Goal: Task Accomplishment & Management: Manage account settings

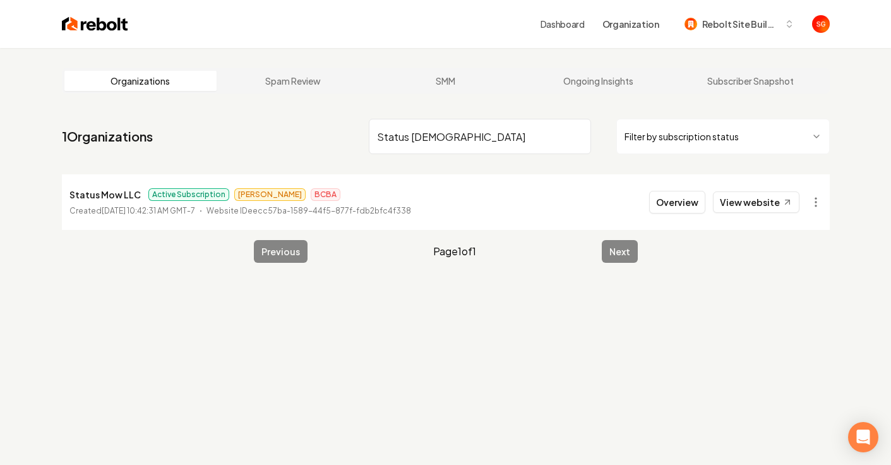
type input "Status [DEMOGRAPHIC_DATA]"
click at [409, 195] on div "Status Mow LLC Active Subscription [PERSON_NAME] BCBA" at bounding box center [240, 194] width 342 height 15
click at [407, 194] on div "Status Mow LLC Active Subscription James BCBA" at bounding box center [240, 194] width 342 height 15
click at [116, 193] on p "Status Mow LLC" at bounding box center [104, 194] width 71 height 15
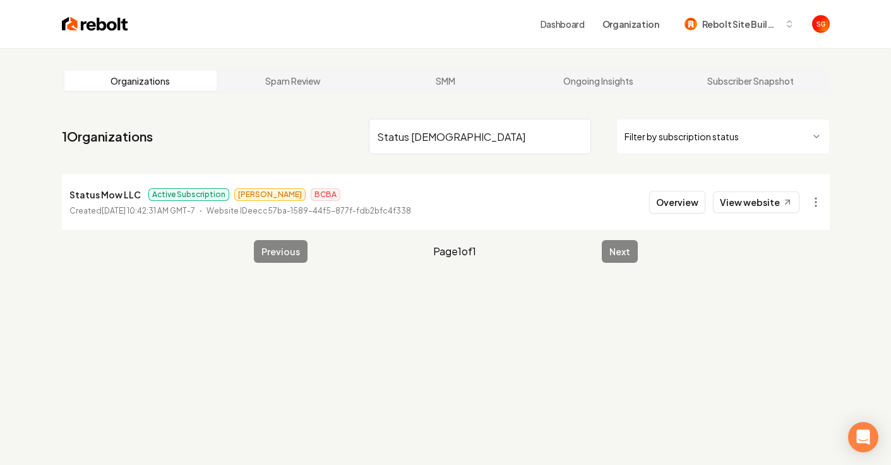
click at [134, 213] on time "September 27, 2025, 10:42:31 AM GMT-7" at bounding box center [148, 210] width 93 height 9
click at [772, 205] on link "View website" at bounding box center [756, 201] width 87 height 21
click at [674, 208] on button "Overview" at bounding box center [677, 202] width 56 height 23
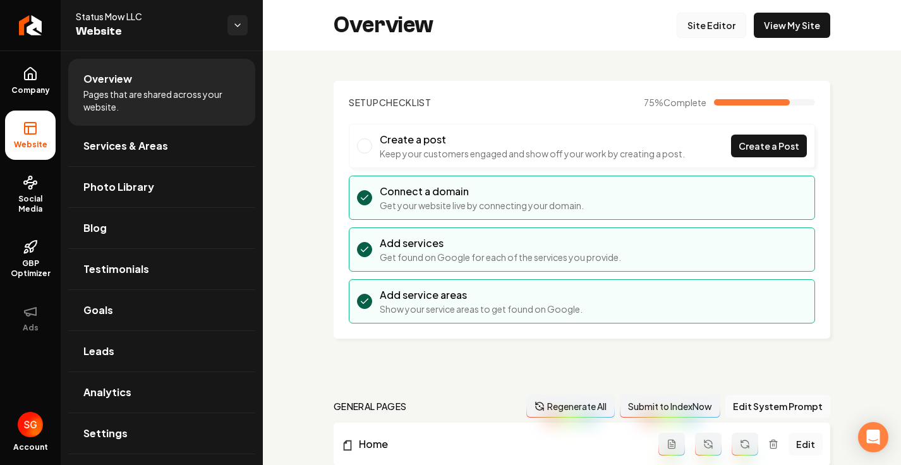
click at [690, 16] on link "Site Editor" at bounding box center [710, 25] width 69 height 25
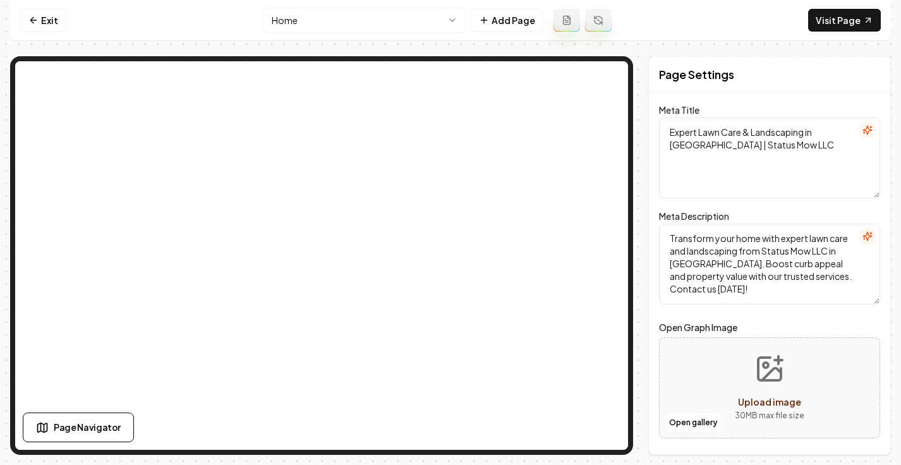
click at [355, 16] on html "Computer Required This feature is only available on a computer. Please switch t…" at bounding box center [450, 232] width 901 height 465
click at [356, 18] on html "Computer Required This feature is only available on a computer. Please switch t…" at bounding box center [450, 232] width 901 height 465
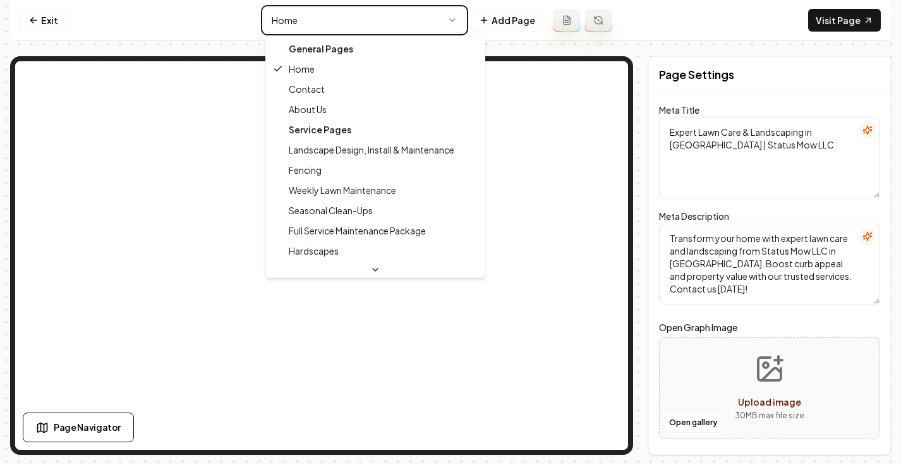
click at [41, 21] on html "Computer Required This feature is only available on a computer. Please switch t…" at bounding box center [450, 232] width 901 height 465
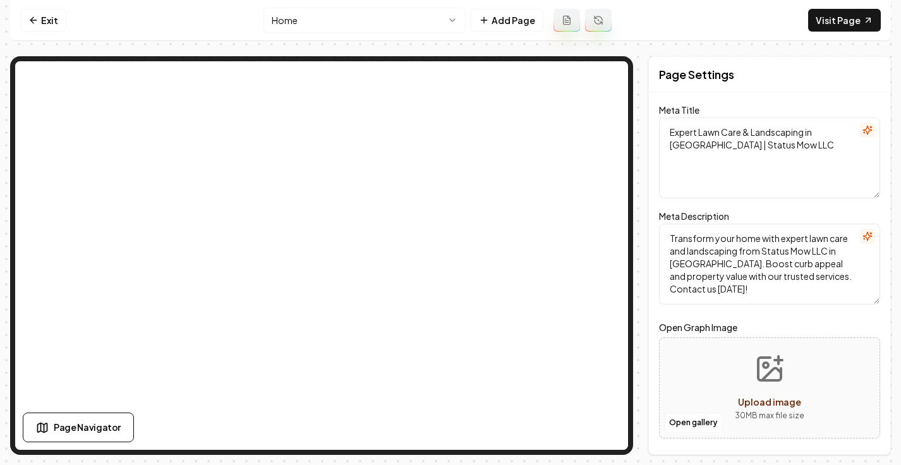
click at [41, 21] on link "Exit" at bounding box center [43, 20] width 46 height 23
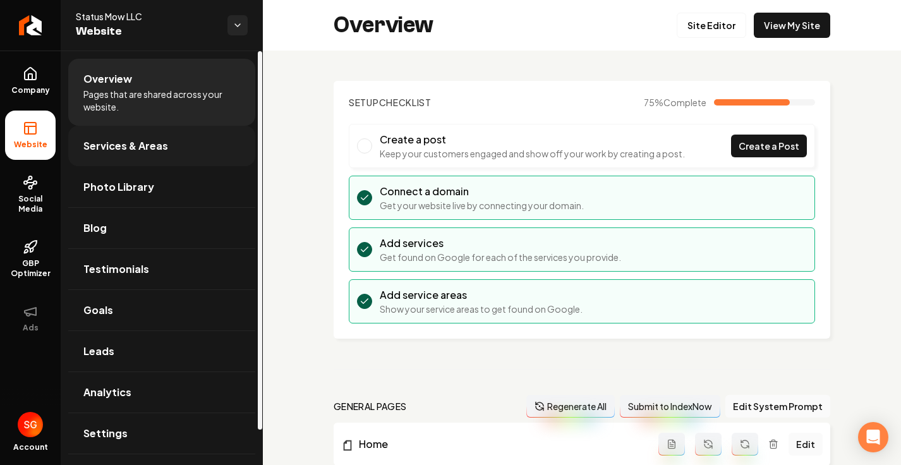
click at [117, 150] on span "Services & Areas" at bounding box center [125, 145] width 85 height 15
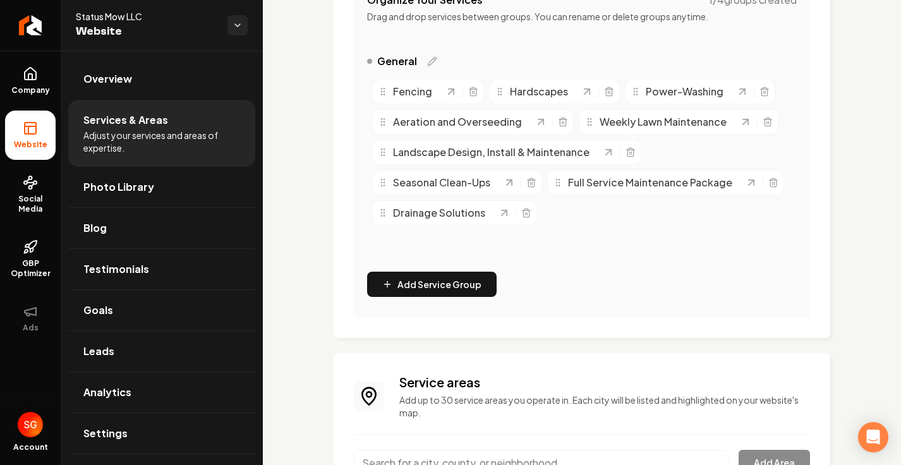
scroll to position [542, 0]
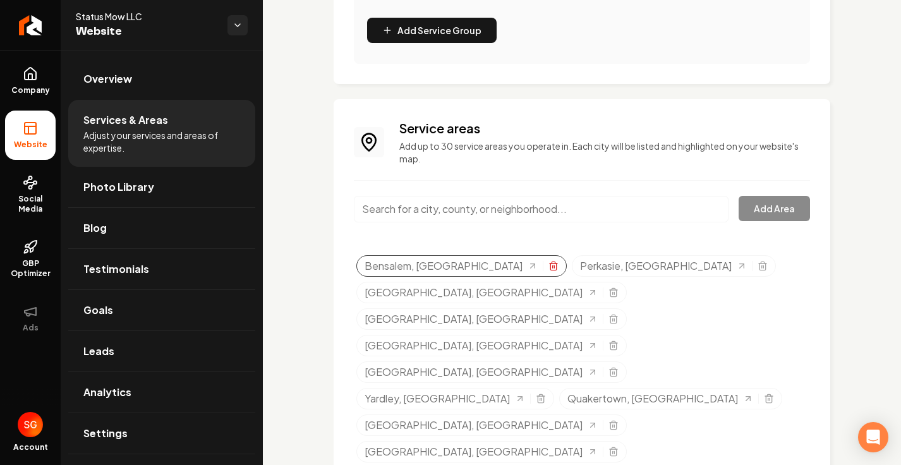
click at [554, 266] on line "Selected tags" at bounding box center [554, 266] width 0 height 3
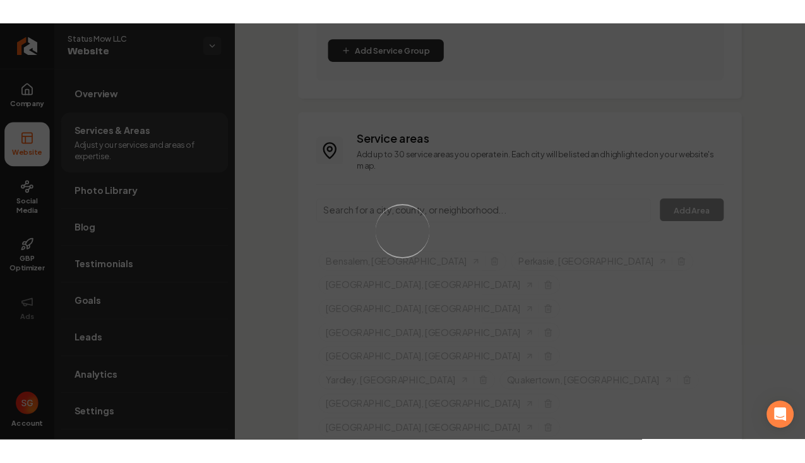
scroll to position [515, 0]
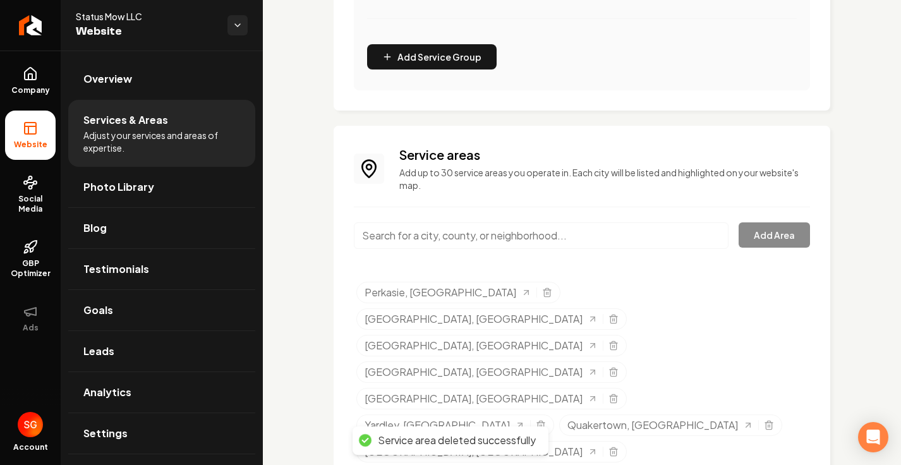
click at [479, 236] on input "Main content area" at bounding box center [541, 235] width 375 height 27
paste input "warrington"
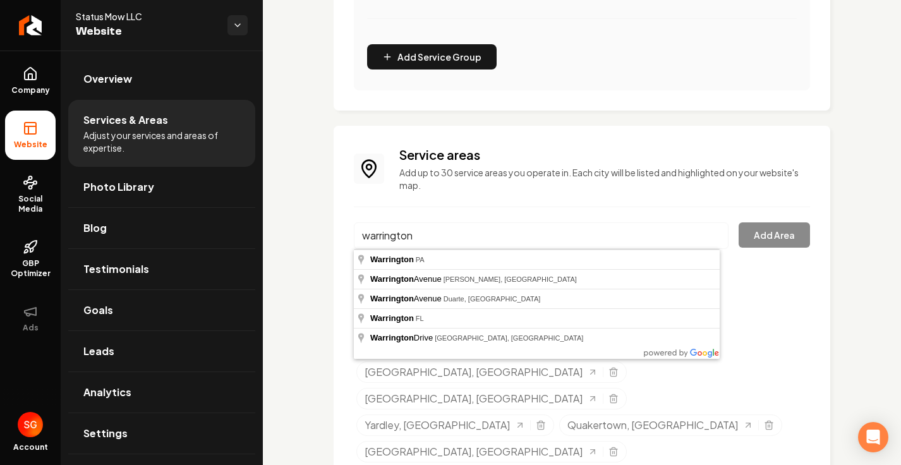
type input "Warrington, PA"
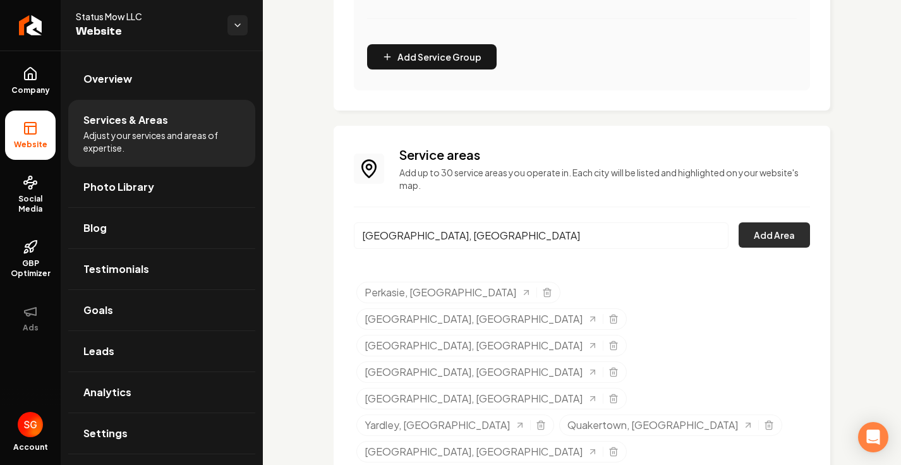
click at [785, 237] on button "Add Area" at bounding box center [773, 234] width 71 height 25
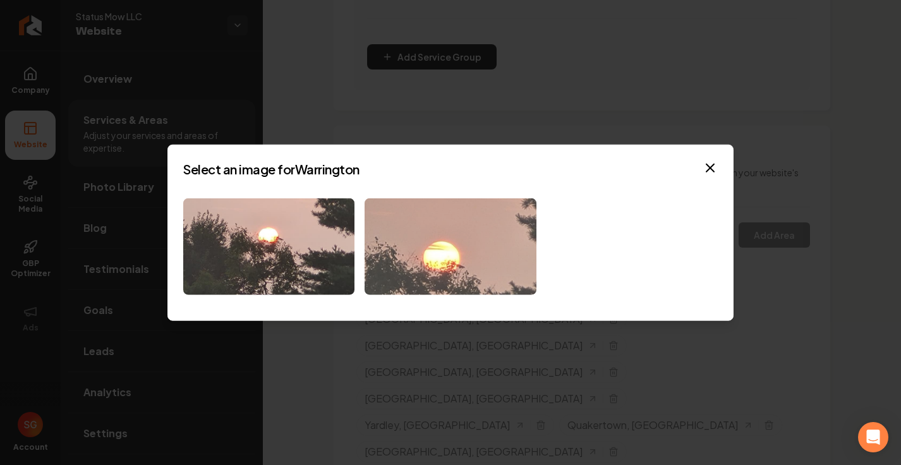
click at [442, 239] on img at bounding box center [449, 246] width 171 height 97
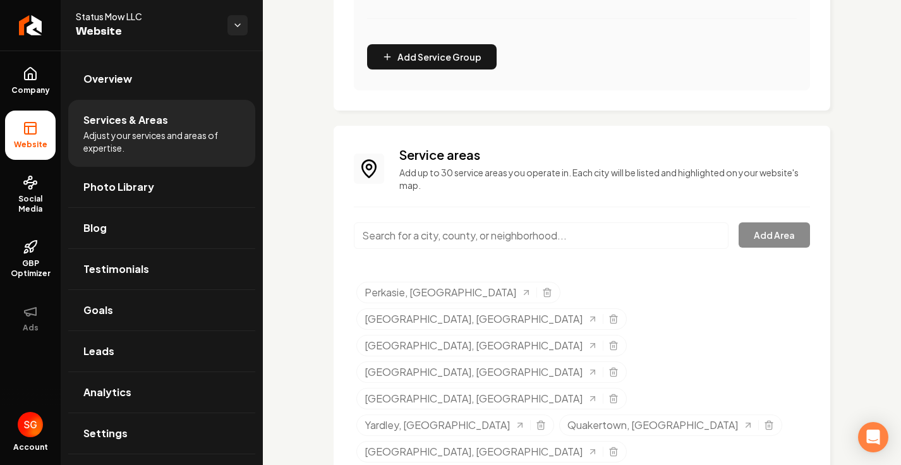
paste input "warminster"
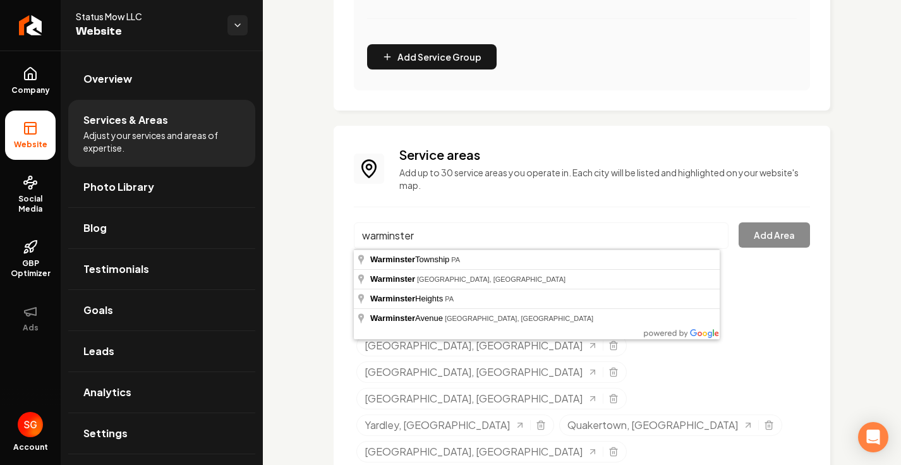
click at [451, 213] on div "Service areas Add up to 30 service areas you operate in. Each city will be list…" at bounding box center [582, 399] width 456 height 507
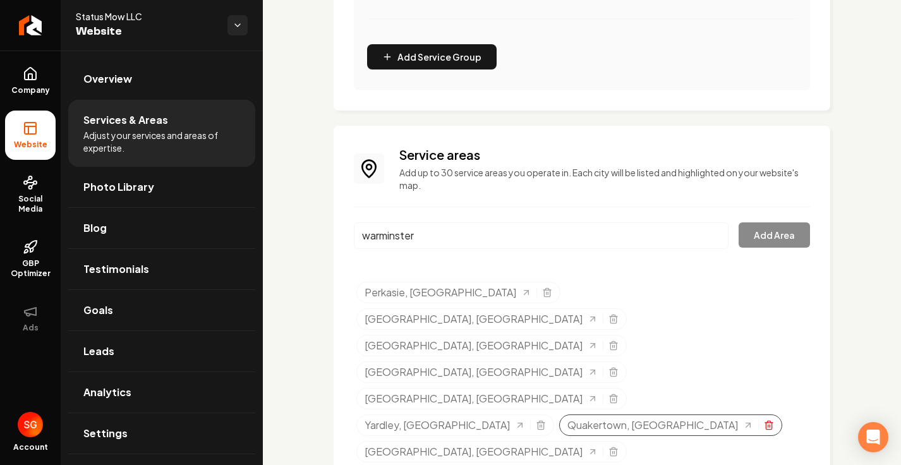
click at [764, 420] on icon "Selected tags" at bounding box center [769, 425] width 10 height 10
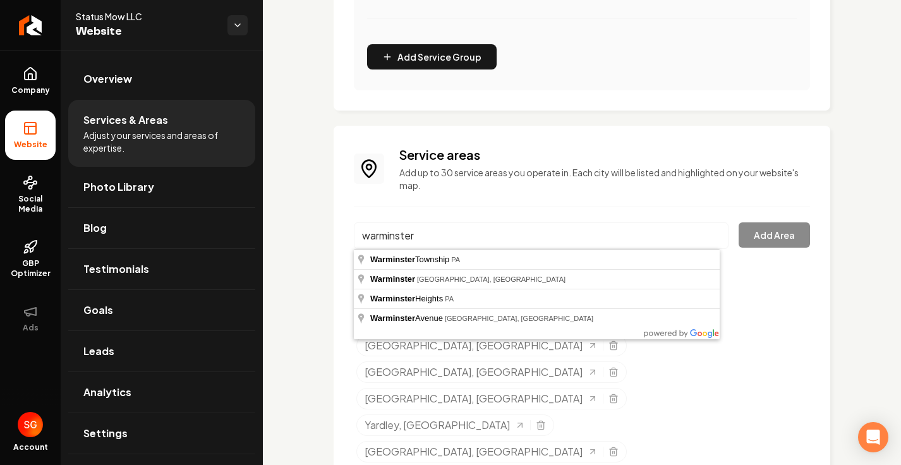
click at [635, 240] on input "warminster" at bounding box center [541, 235] width 375 height 27
type input "Warminster Township, PA"
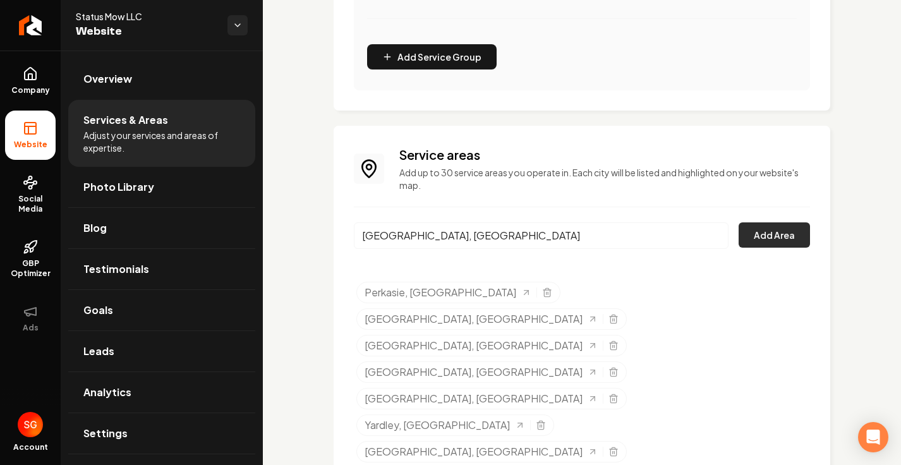
click at [753, 234] on button "Add Area" at bounding box center [773, 234] width 71 height 25
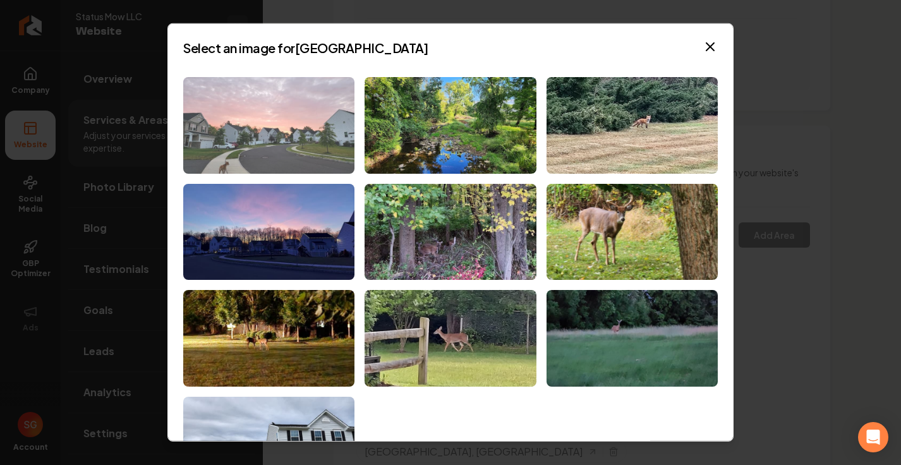
click at [289, 115] on img at bounding box center [268, 125] width 171 height 97
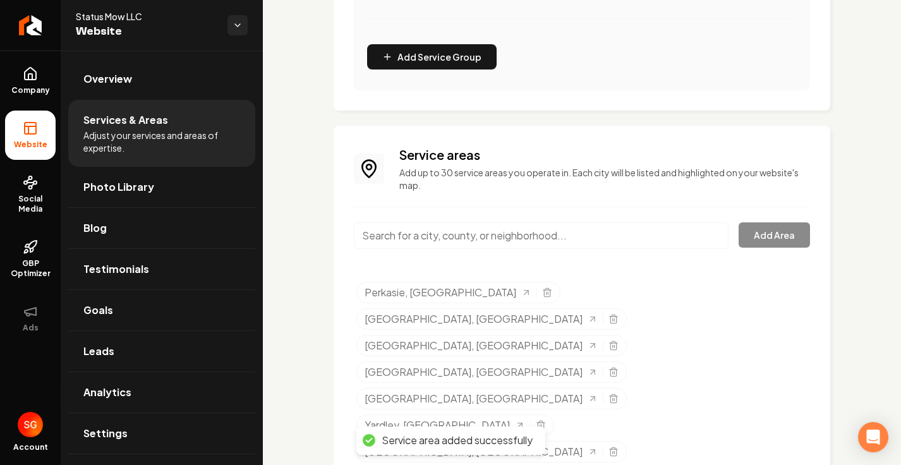
click at [758, 240] on div "Add Area" at bounding box center [582, 243] width 456 height 42
click at [608, 447] on icon "Selected tags" at bounding box center [613, 452] width 10 height 10
click at [501, 236] on input "Main content area" at bounding box center [541, 235] width 375 height 27
paste input "Richboro"
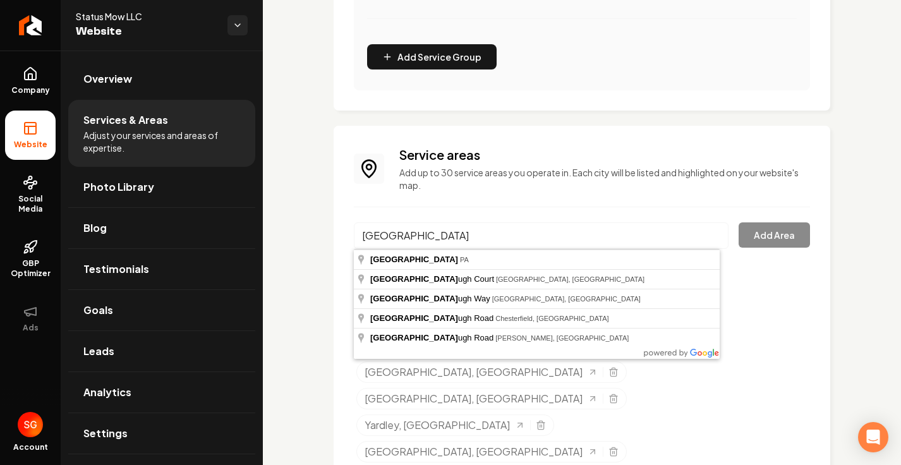
type input "Richboro, PA"
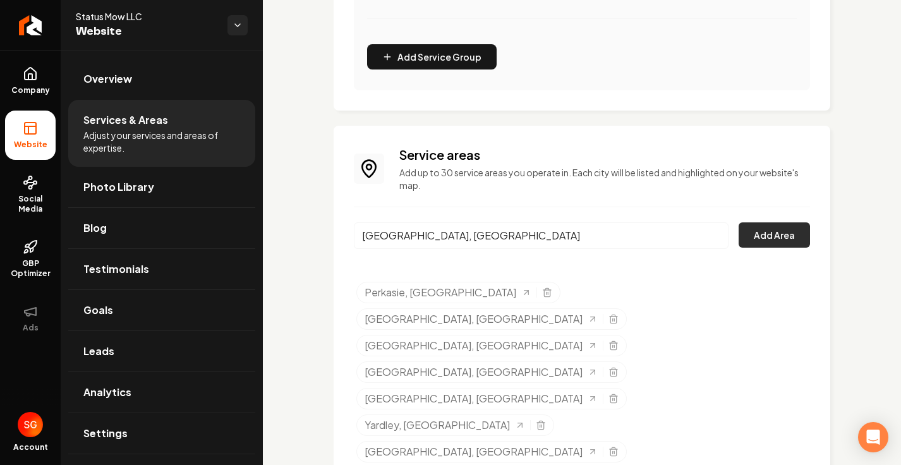
click at [762, 234] on button "Add Area" at bounding box center [773, 234] width 71 height 25
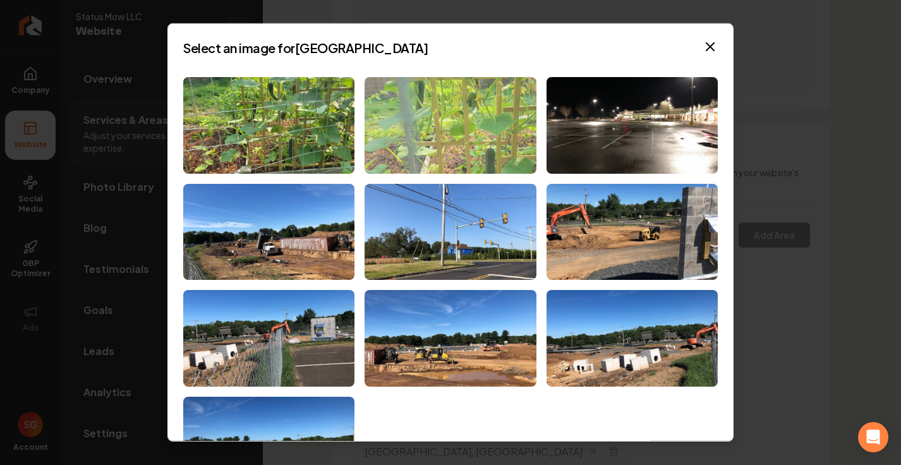
click at [467, 117] on img at bounding box center [449, 125] width 171 height 97
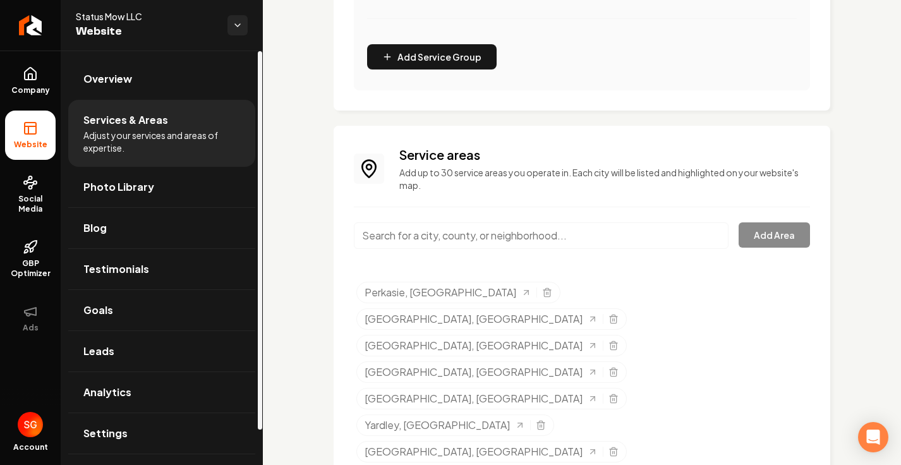
click at [378, 237] on input "Main content area" at bounding box center [541, 235] width 375 height 27
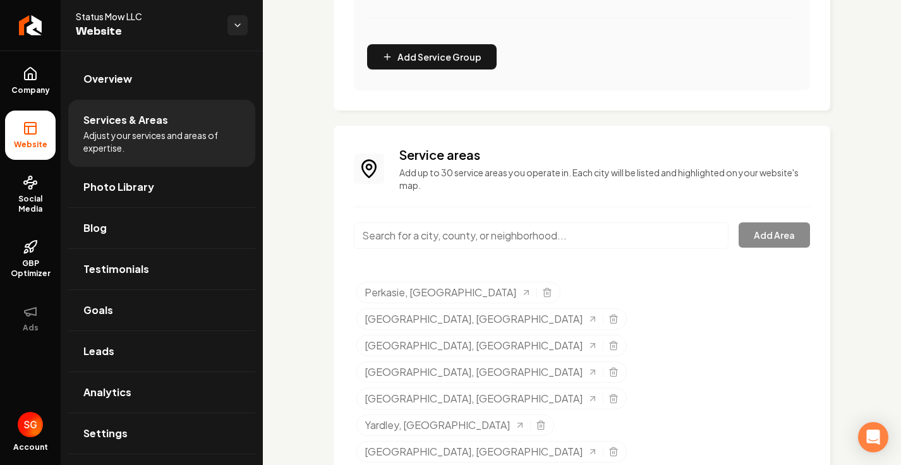
click at [469, 231] on input "Main content area" at bounding box center [541, 235] width 375 height 27
paste input "Buckingham"
drag, startPoint x: 754, startPoint y: 241, endPoint x: 375, endPoint y: 249, distance: 378.4
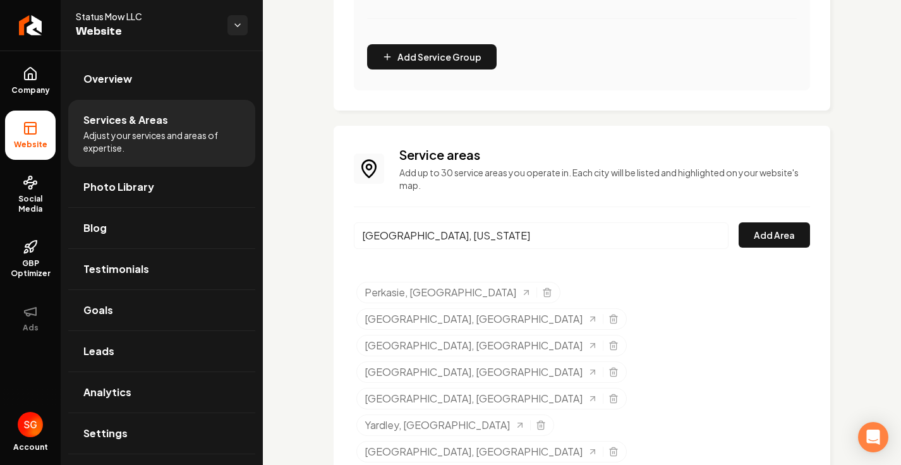
click at [375, 249] on div "Buckingham, Pennsylvania Add Area" at bounding box center [582, 243] width 456 height 42
drag, startPoint x: 436, startPoint y: 239, endPoint x: 611, endPoint y: 240, distance: 174.3
click at [611, 240] on input "Buckingham, Pennsylvania" at bounding box center [541, 235] width 375 height 27
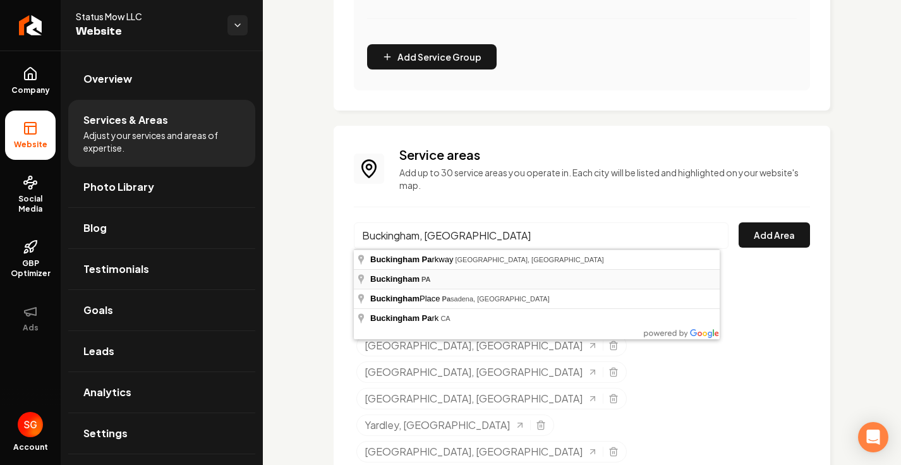
type input "Buckingham, PA"
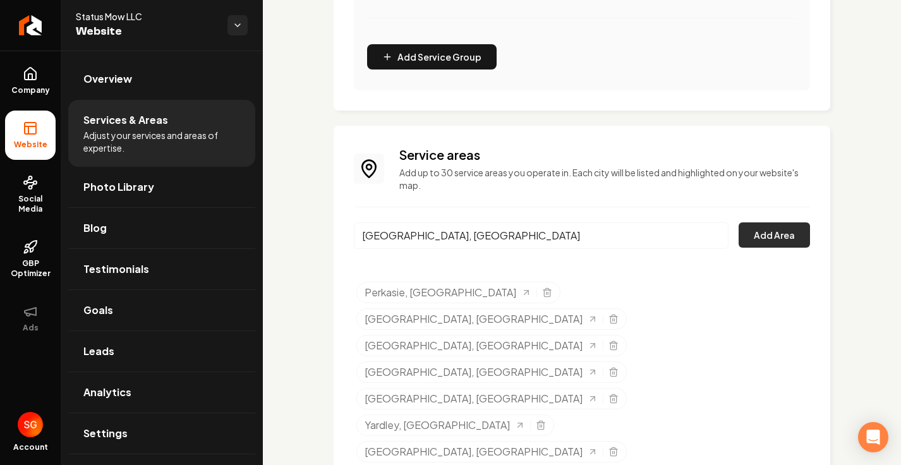
click at [791, 231] on button "Add Area" at bounding box center [773, 234] width 71 height 25
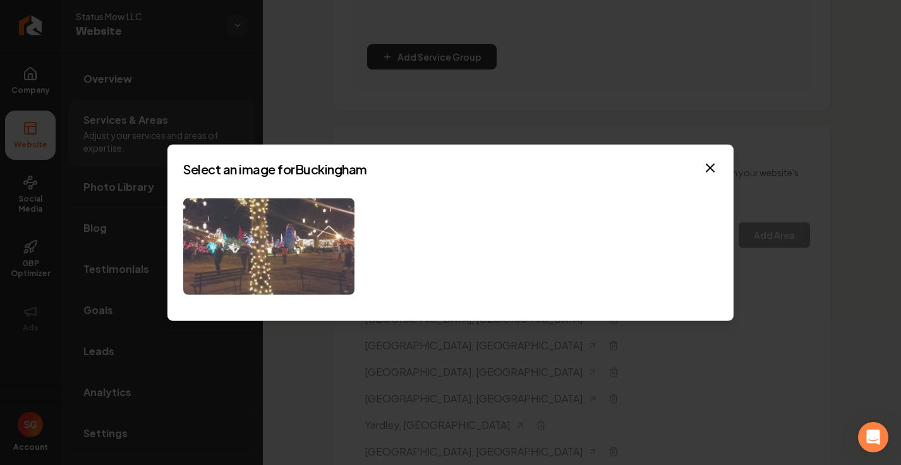
click at [247, 255] on img at bounding box center [268, 246] width 171 height 97
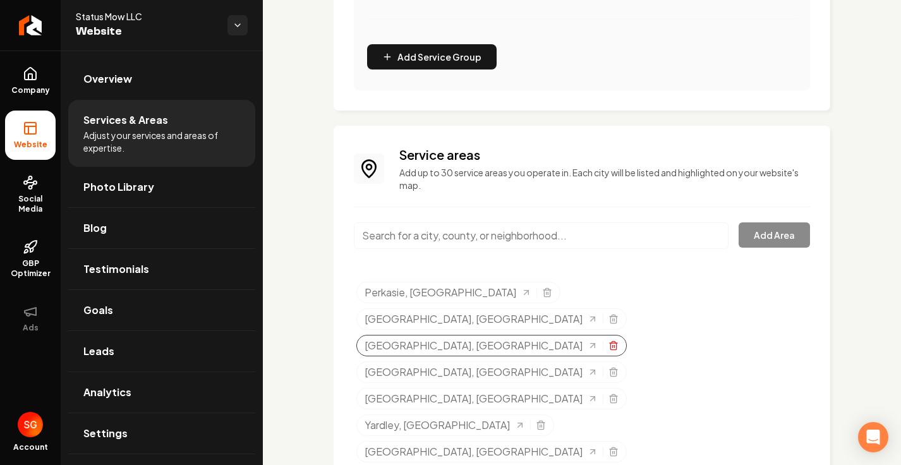
click at [618, 340] on icon "Selected tags" at bounding box center [613, 345] width 10 height 10
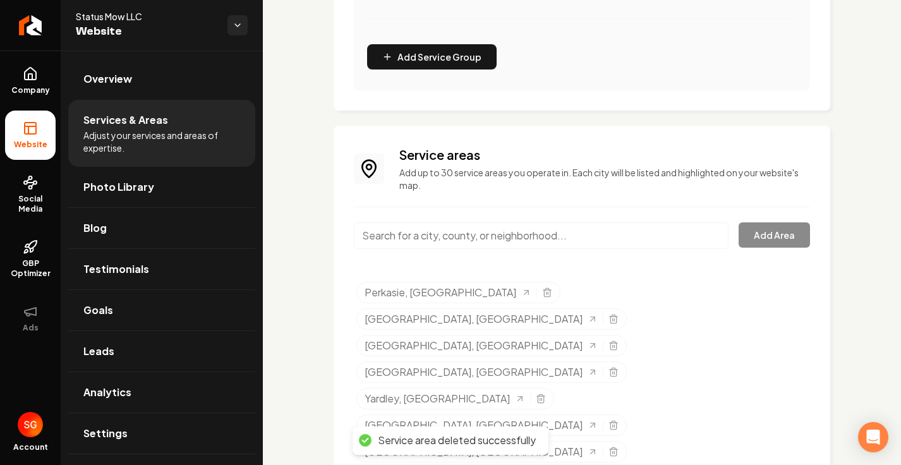
click at [479, 239] on input "Main content area" at bounding box center [541, 235] width 375 height 27
paste input "Jamison"
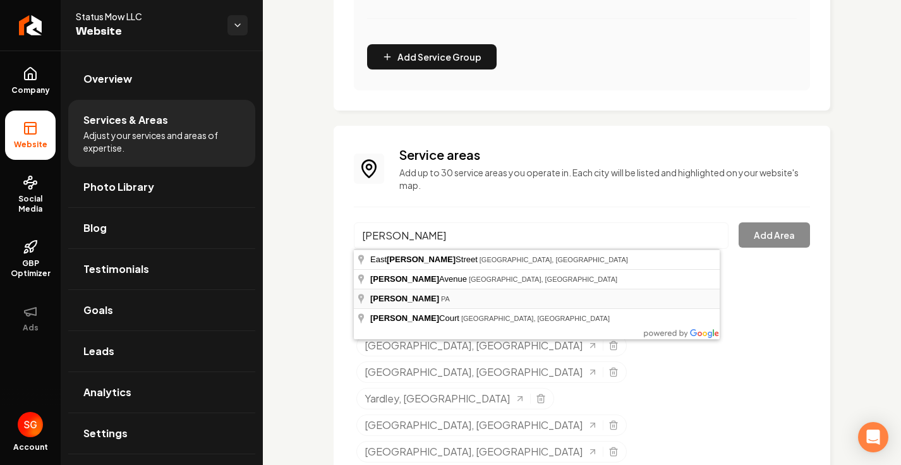
type input "Jamison, PA"
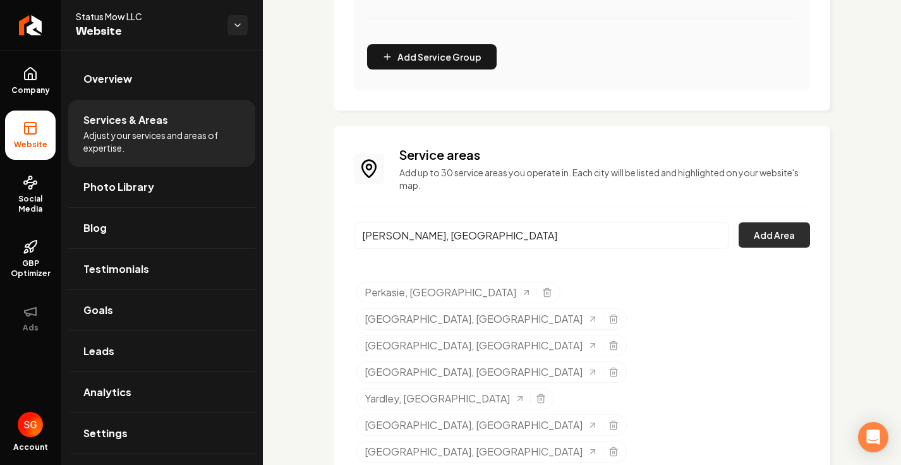
click at [771, 241] on button "Add Area" at bounding box center [773, 234] width 71 height 25
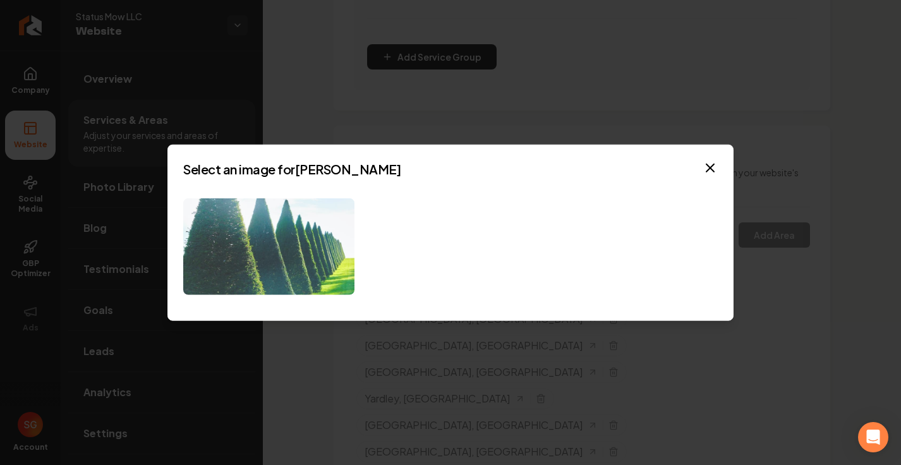
click at [313, 258] on img at bounding box center [268, 246] width 171 height 97
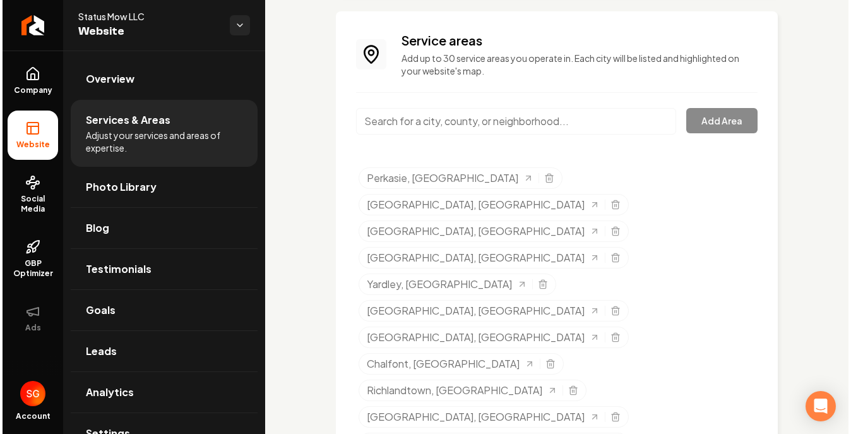
scroll to position [646, 0]
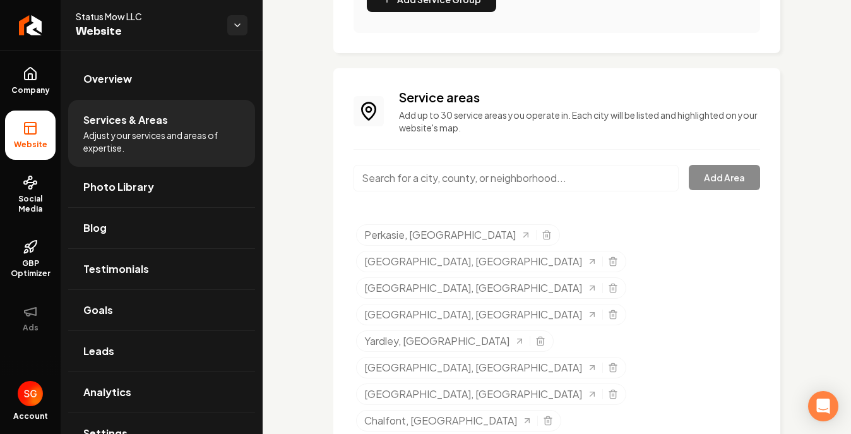
click at [517, 180] on input "Main content area" at bounding box center [516, 178] width 325 height 27
click at [413, 179] on input "Main content area" at bounding box center [516, 178] width 325 height 27
paste input "Pipersville"
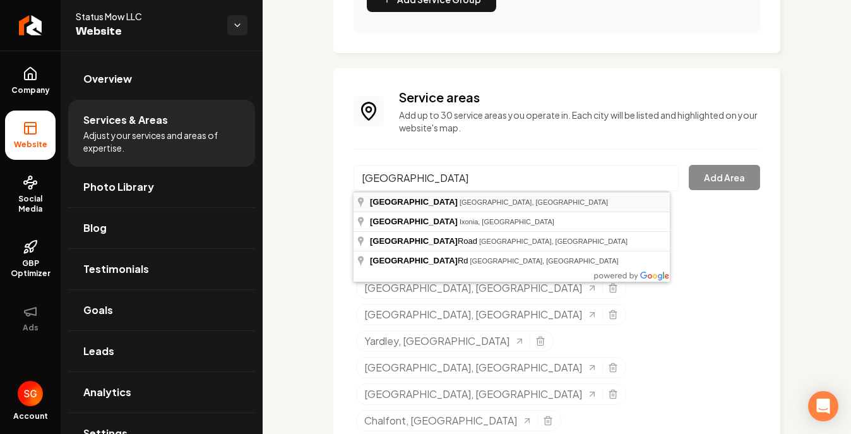
type input "Pipersville, Bedminster Township, PA"
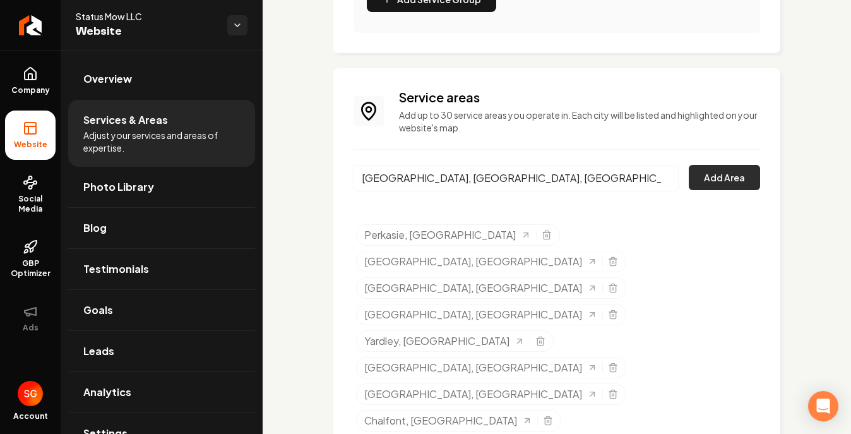
click at [697, 182] on button "Add Area" at bounding box center [724, 177] width 71 height 25
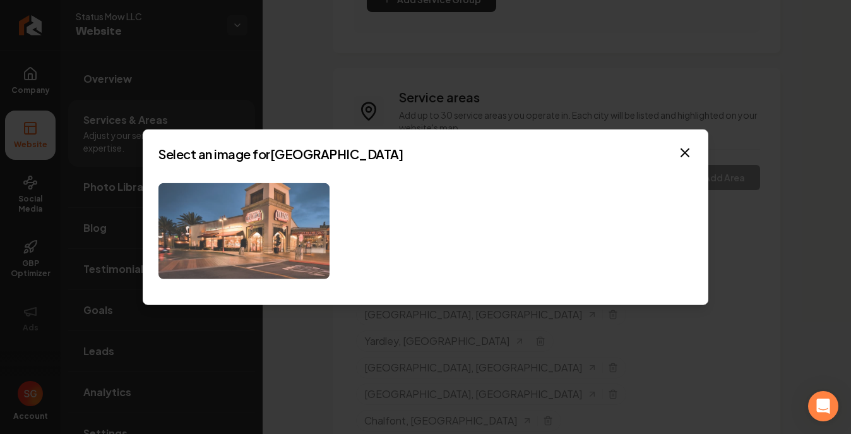
click at [246, 192] on img at bounding box center [244, 231] width 171 height 97
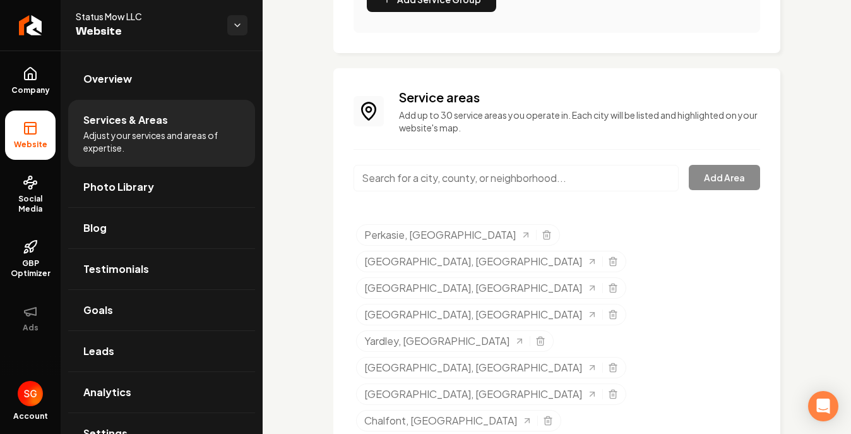
click at [537, 173] on input "Main content area" at bounding box center [516, 178] width 325 height 27
paste input "bedminster"
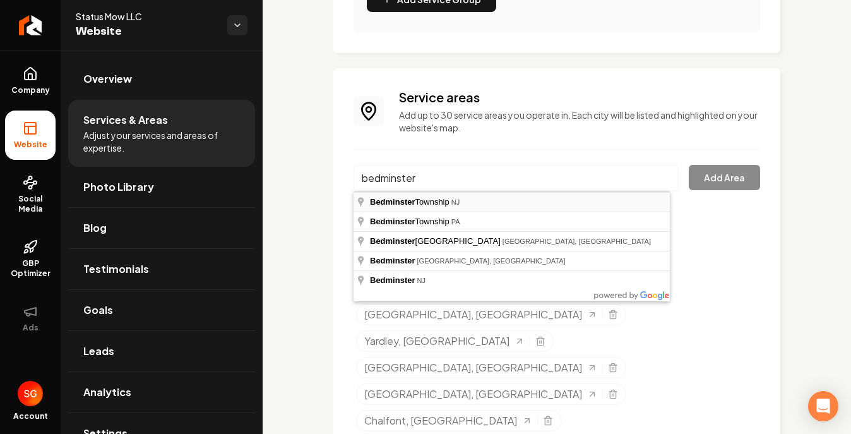
type input "Bedminster Township, NJ"
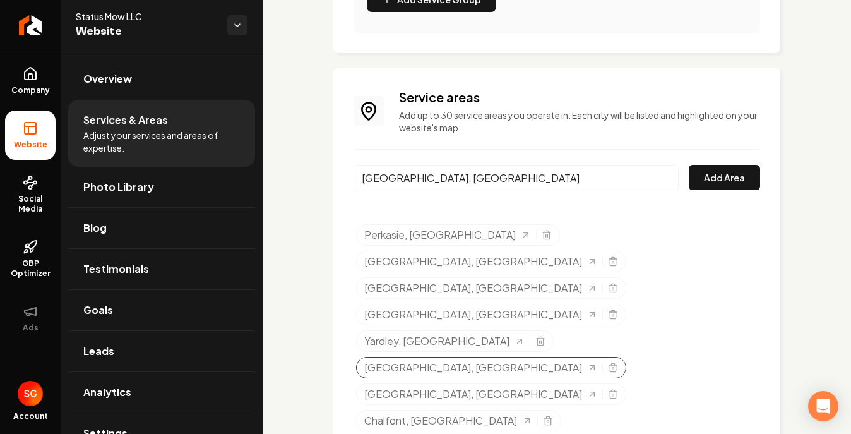
click at [627, 357] on div "Morrisville, PA" at bounding box center [491, 367] width 270 height 21
click at [618, 363] on icon "Selected tags" at bounding box center [613, 368] width 10 height 10
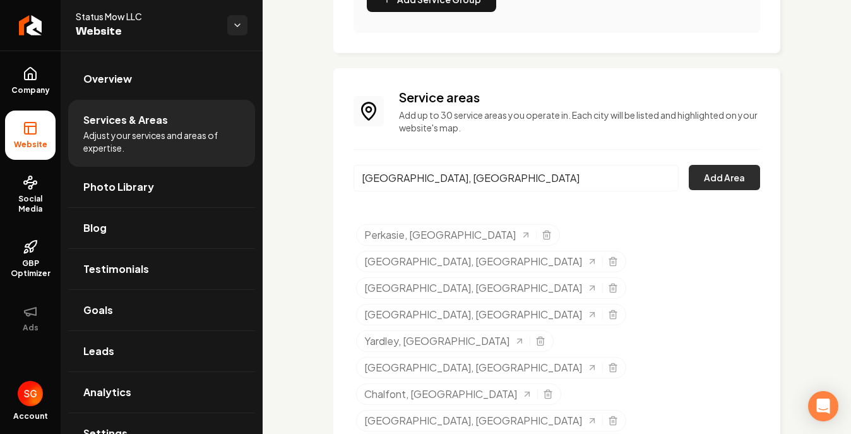
click at [703, 179] on button "Add Area" at bounding box center [724, 177] width 71 height 25
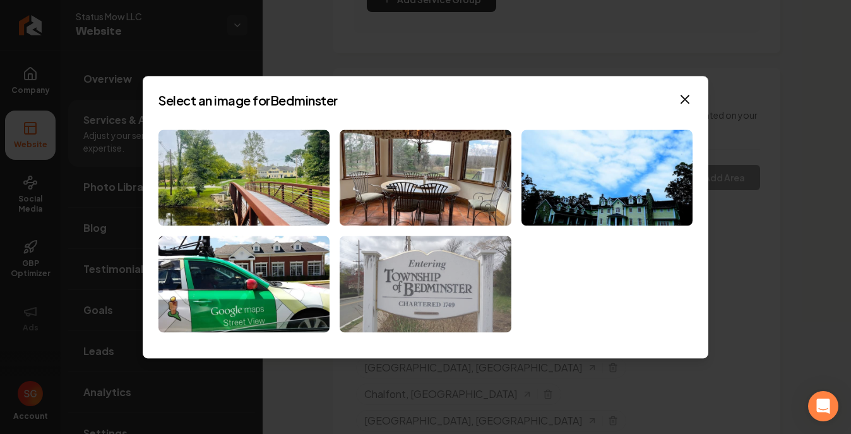
click at [428, 258] on img at bounding box center [425, 284] width 171 height 97
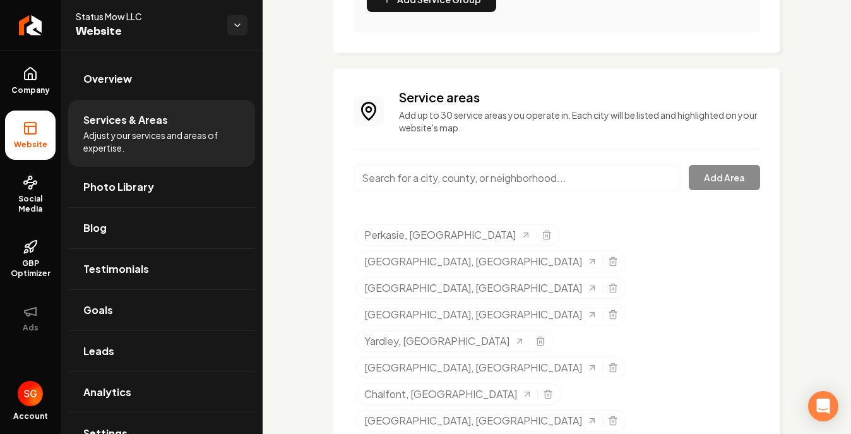
click at [537, 176] on input "Main content area" at bounding box center [516, 178] width 325 height 27
paste input "furlong"
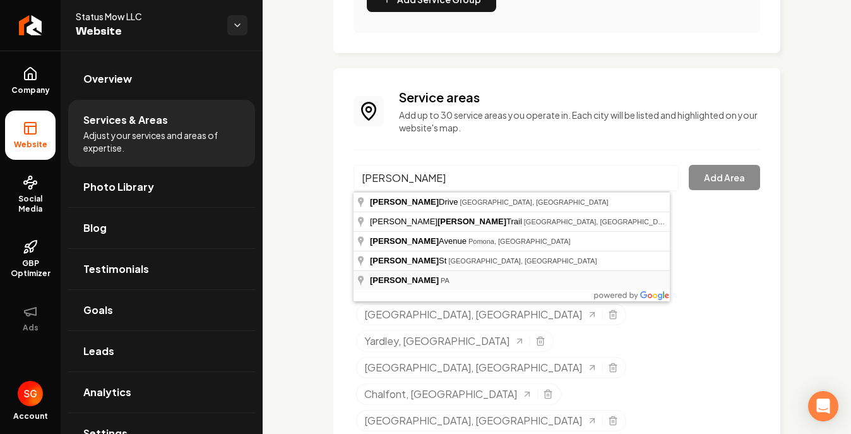
type input "Furlong, PA"
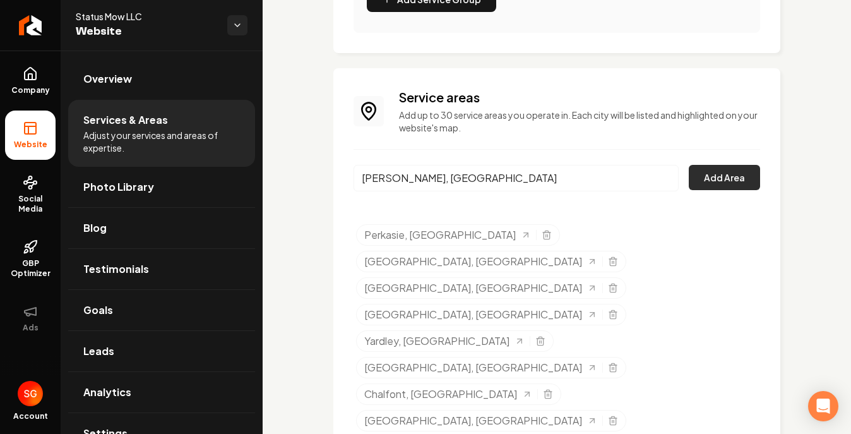
click at [699, 182] on button "Add Area" at bounding box center [724, 177] width 71 height 25
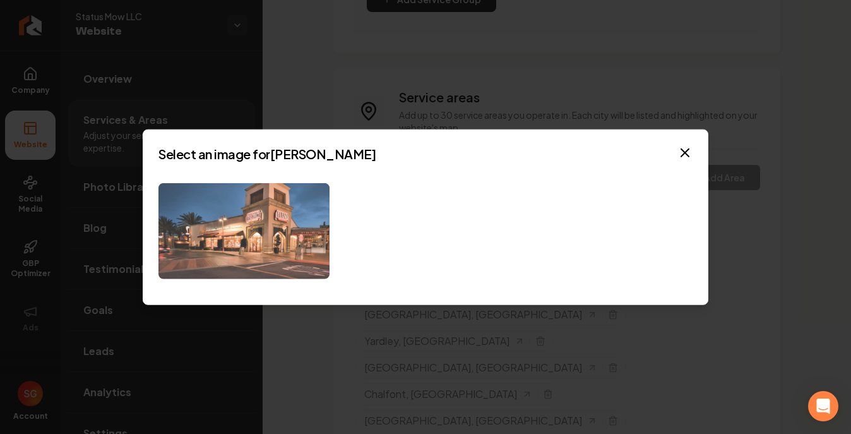
click at [231, 188] on img at bounding box center [244, 231] width 171 height 97
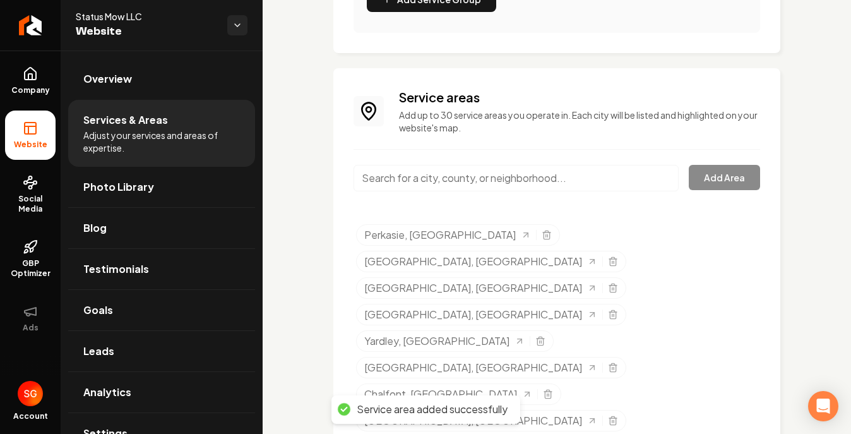
click at [445, 175] on input "Main content area" at bounding box center [516, 178] width 325 height 27
click at [433, 177] on input "Main content area" at bounding box center [516, 178] width 325 height 27
paste input "furlong"
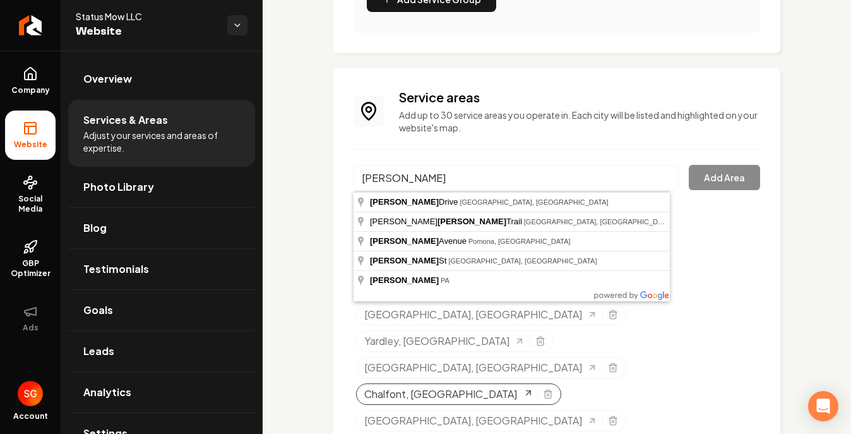
type input "Furlong, PA"
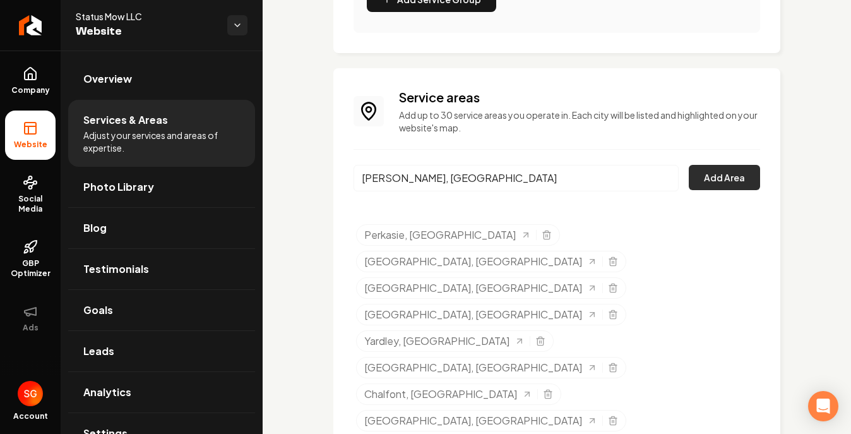
click at [714, 176] on button "Add Area" at bounding box center [724, 177] width 71 height 25
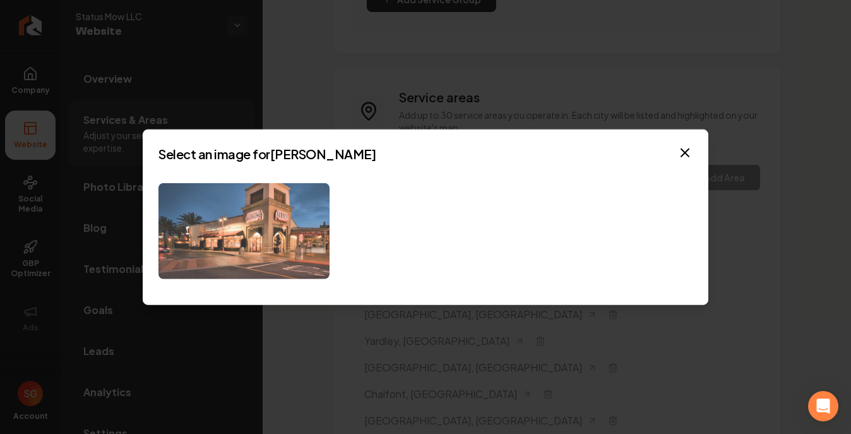
click at [298, 232] on img at bounding box center [244, 231] width 171 height 97
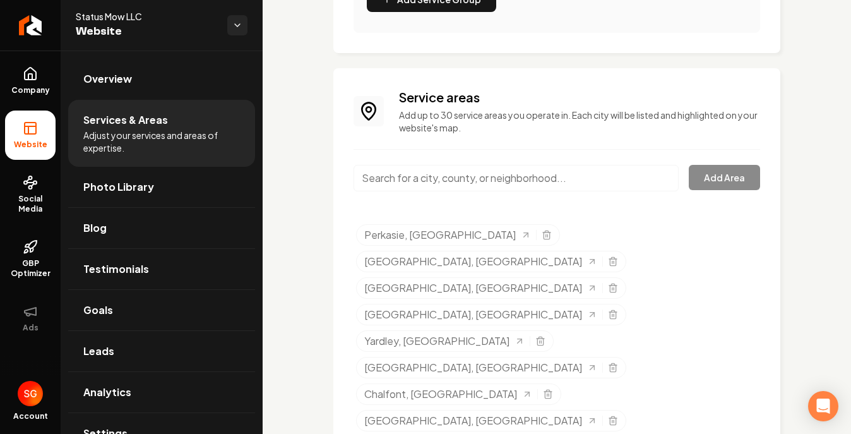
click at [539, 165] on input "Main content area" at bounding box center [516, 178] width 325 height 27
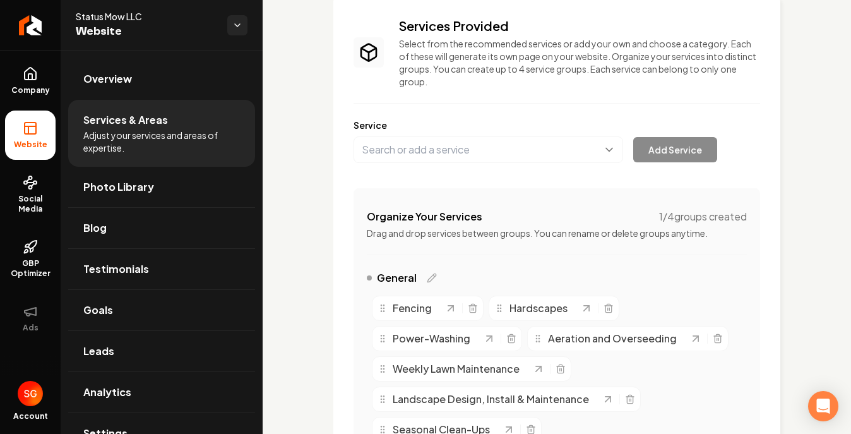
scroll to position [0, 0]
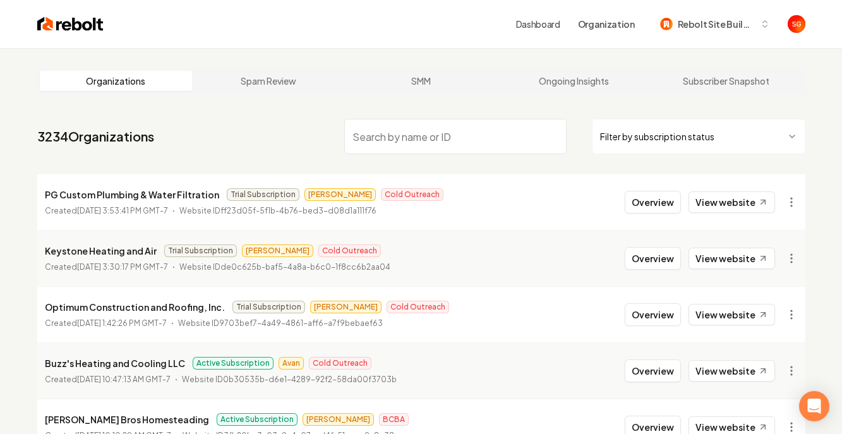
type input "\"
click at [549, 143] on input "\" at bounding box center [455, 136] width 222 height 35
click at [551, 138] on input "\" at bounding box center [455, 136] width 222 height 35
paste input "Garage Door Services of CSRA LLC"
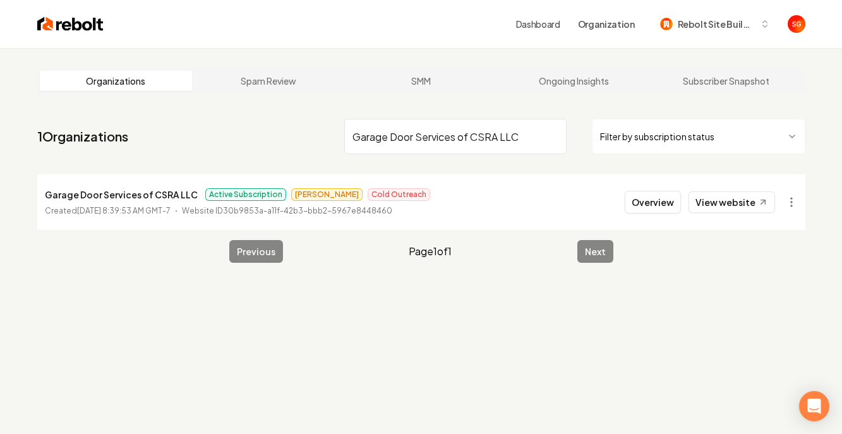
type input "Garage Door Services of CSRA LLC"
click at [164, 208] on time "September 9, 2025, 8:39:53 AM GMT-7" at bounding box center [123, 210] width 93 height 9
click at [665, 202] on button "Overview" at bounding box center [653, 202] width 56 height 23
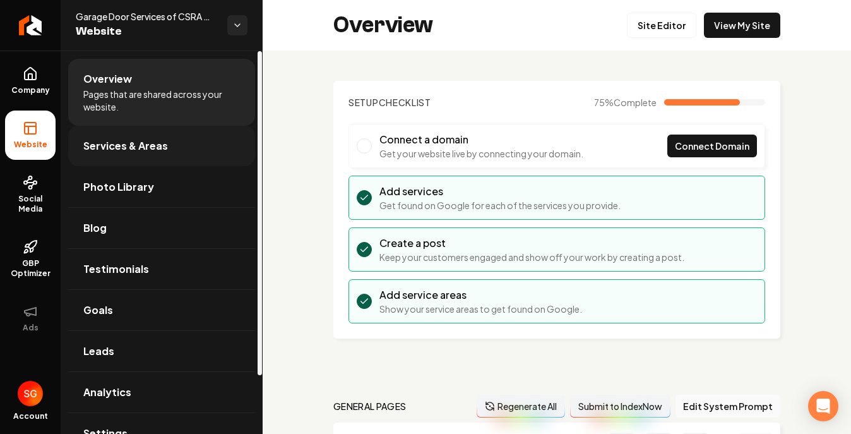
click at [144, 140] on span "Services & Areas" at bounding box center [125, 145] width 85 height 15
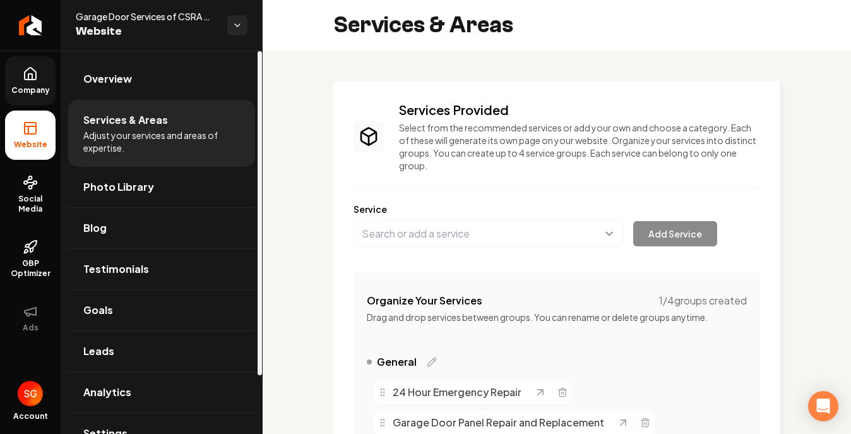
click at [35, 85] on span "Company" at bounding box center [30, 90] width 49 height 10
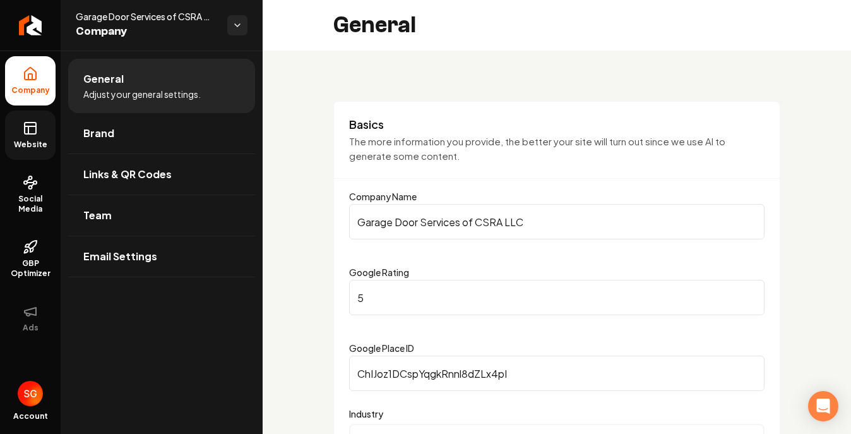
click at [39, 140] on span "Website" at bounding box center [31, 145] width 44 height 10
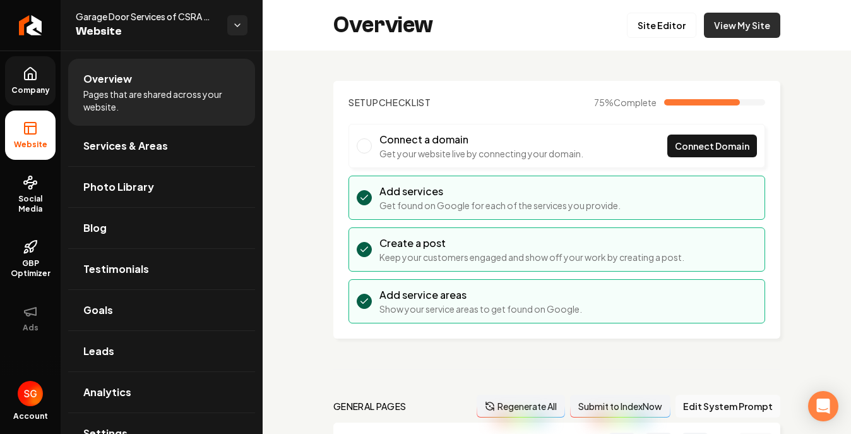
click at [705, 24] on link "View My Site" at bounding box center [742, 25] width 76 height 25
click at [648, 20] on link "Site Editor" at bounding box center [661, 25] width 69 height 25
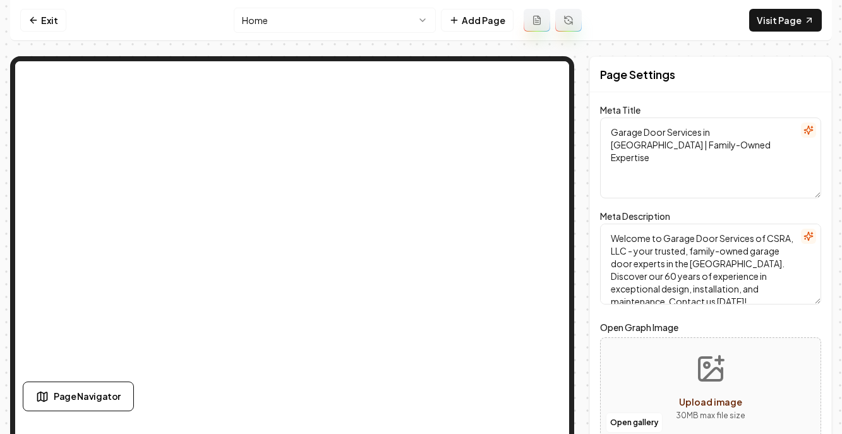
click at [606, 49] on div "Exit Home Add Page Visit Page Page Navigator Page Settings Meta Title Garage Do…" at bounding box center [421, 212] width 822 height 424
click at [28, 18] on icon at bounding box center [33, 20] width 10 height 10
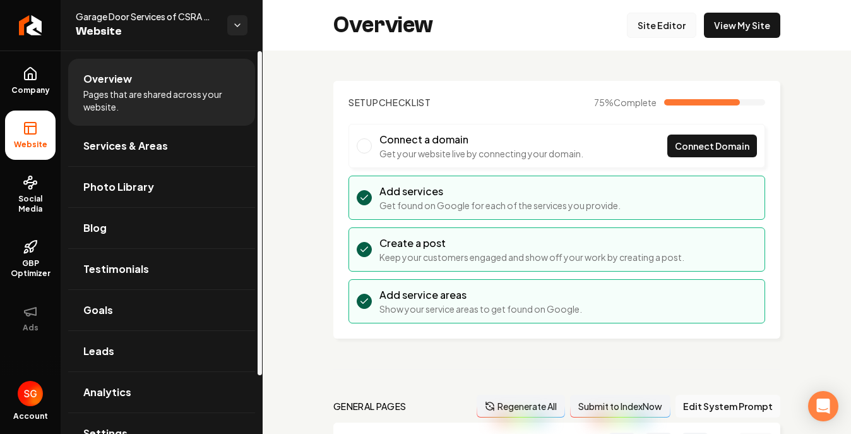
click at [646, 24] on link "Site Editor" at bounding box center [661, 25] width 69 height 25
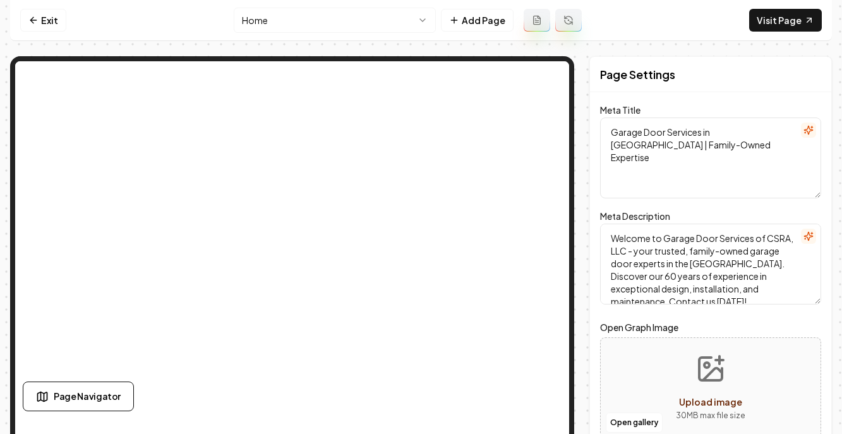
click at [311, 23] on html "Computer Required This feature is only available on a computer. Please switch t…" at bounding box center [421, 217] width 842 height 434
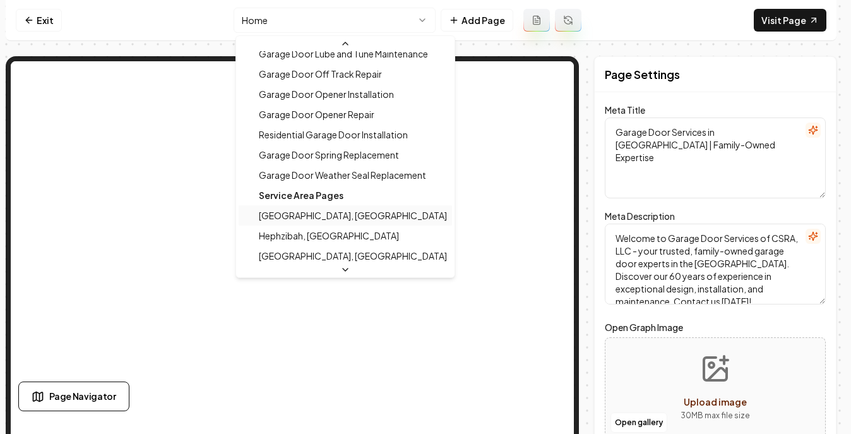
scroll to position [172, 0]
click at [311, 195] on div "Service Area Pages" at bounding box center [345, 194] width 213 height 20
click at [324, 197] on div "Service Area Pages" at bounding box center [345, 194] width 213 height 20
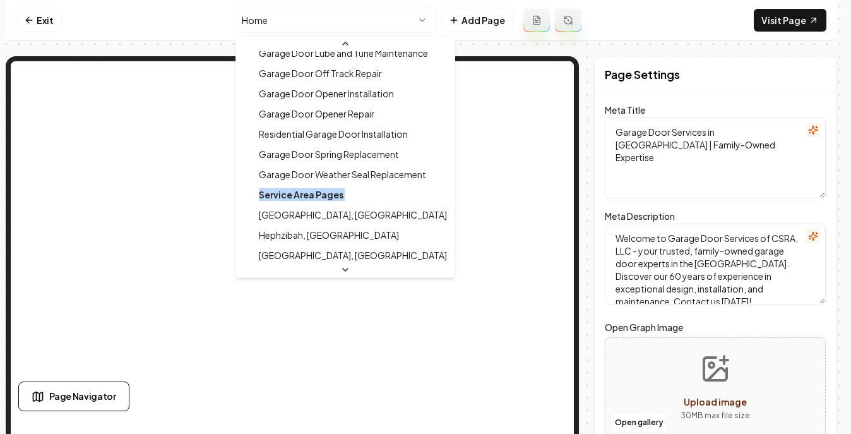
click at [324, 197] on div "Service Area Pages" at bounding box center [345, 194] width 213 height 20
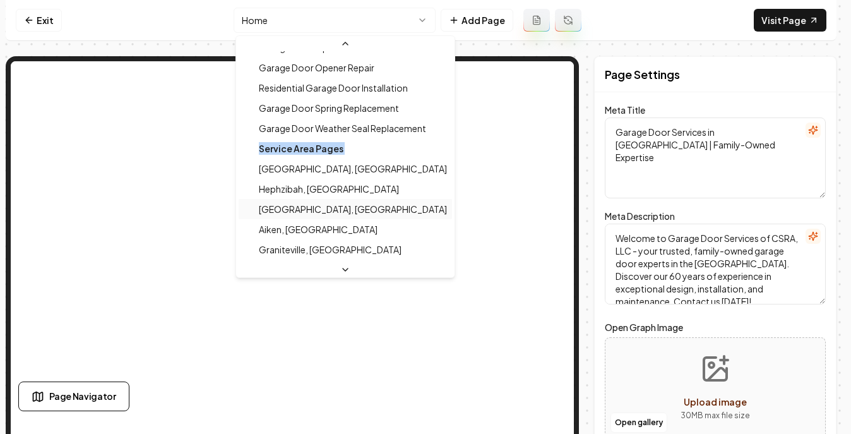
scroll to position [159, 0]
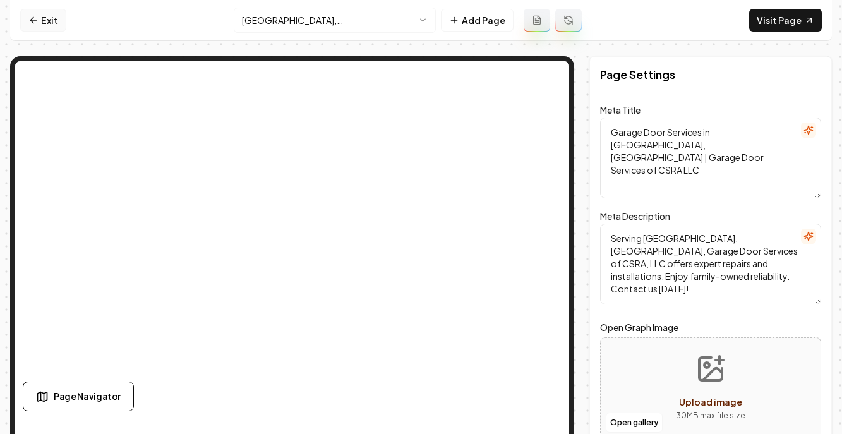
click at [33, 15] on icon at bounding box center [33, 20] width 10 height 10
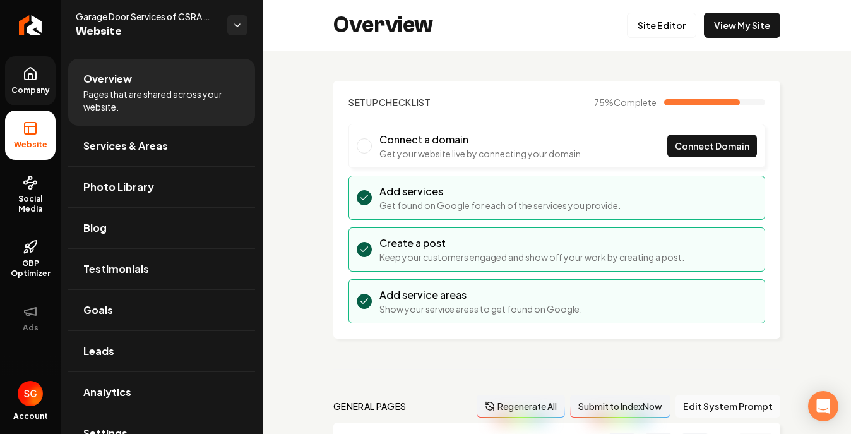
click at [18, 88] on span "Company" at bounding box center [30, 90] width 49 height 10
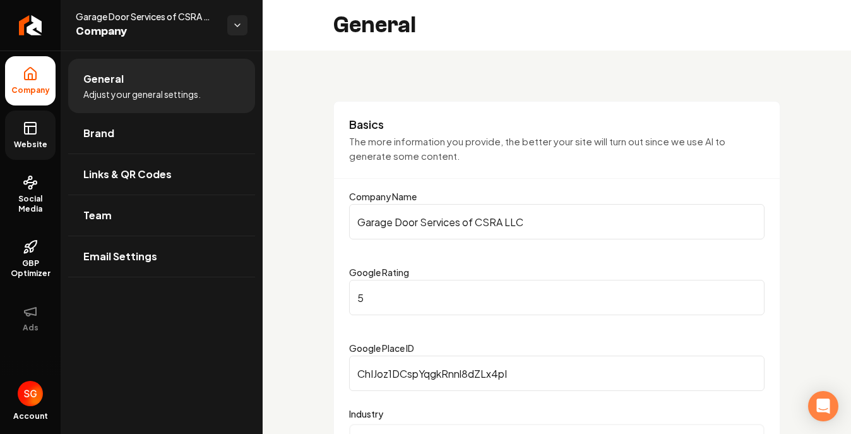
click at [26, 119] on link "Website" at bounding box center [30, 135] width 51 height 49
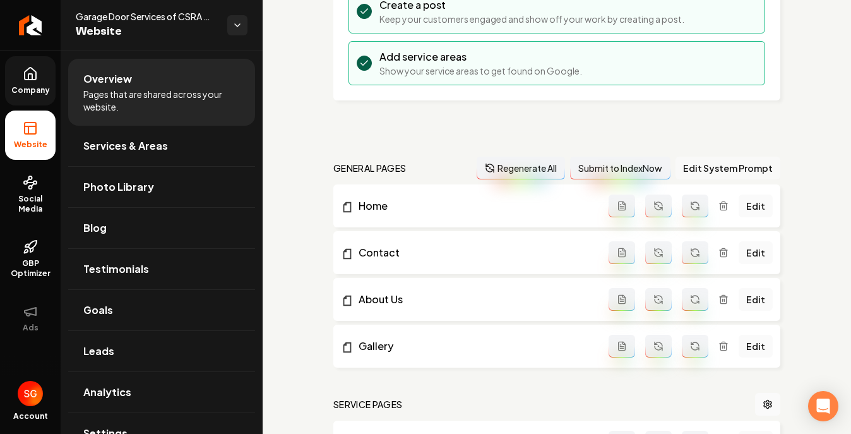
scroll to position [241, 0]
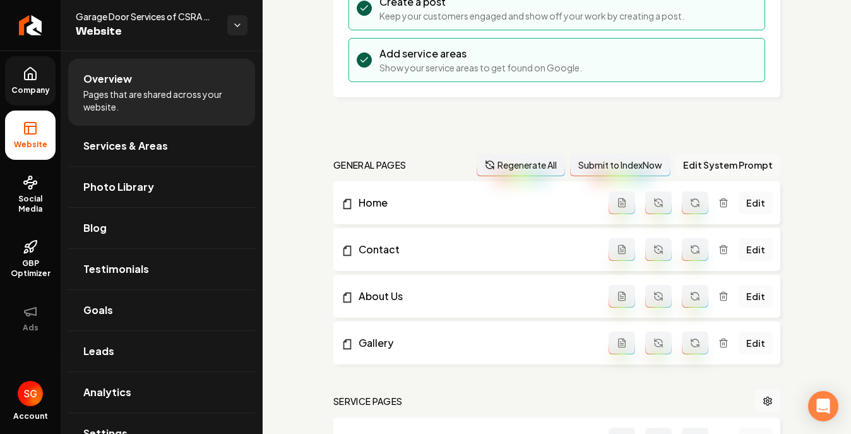
click at [730, 165] on button "Edit System Prompt" at bounding box center [728, 164] width 105 height 23
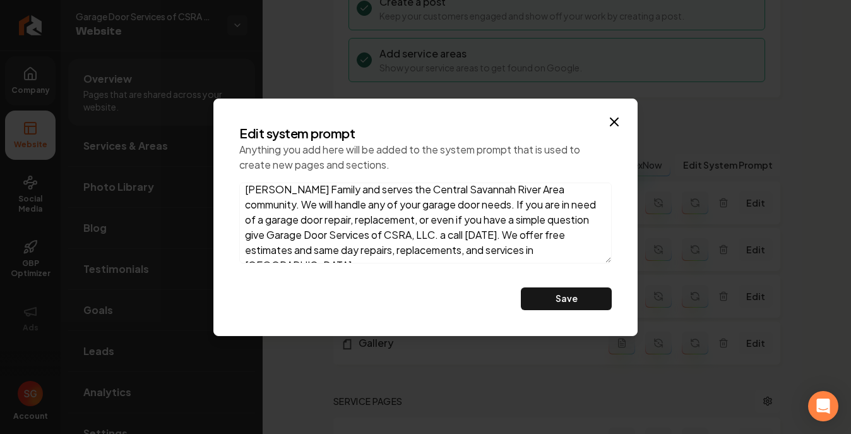
scroll to position [0, 0]
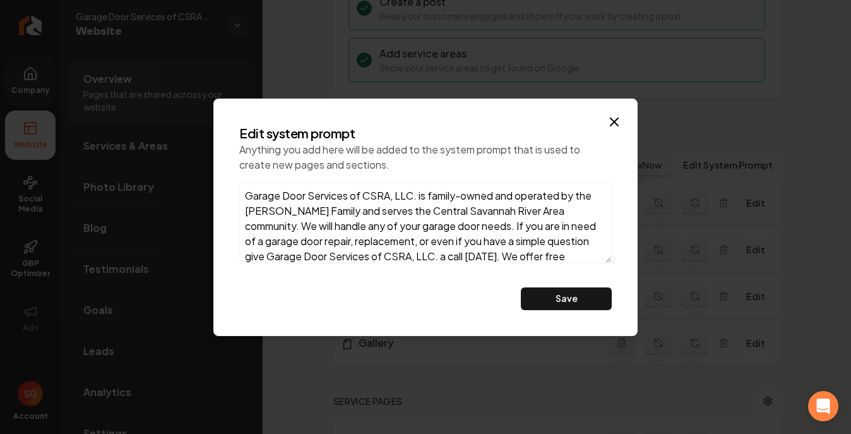
click at [432, 235] on textarea "Garage Door Services of CSRA, LLC. is family-owned and operated by the Stifter …" at bounding box center [425, 223] width 373 height 81
click at [431, 234] on textarea "Garage Door Services of CSRA, LLC. is family-owned and operated by the Stifter …" at bounding box center [425, 223] width 373 height 81
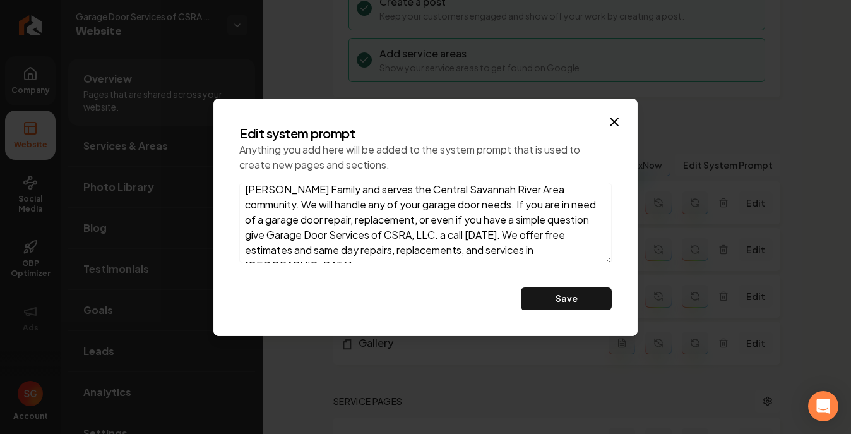
click at [575, 255] on textarea "Garage Door Services of CSRA, LLC. is family-owned and operated by the Stifter …" at bounding box center [425, 223] width 373 height 81
click at [618, 118] on icon "button" at bounding box center [615, 122] width 8 height 8
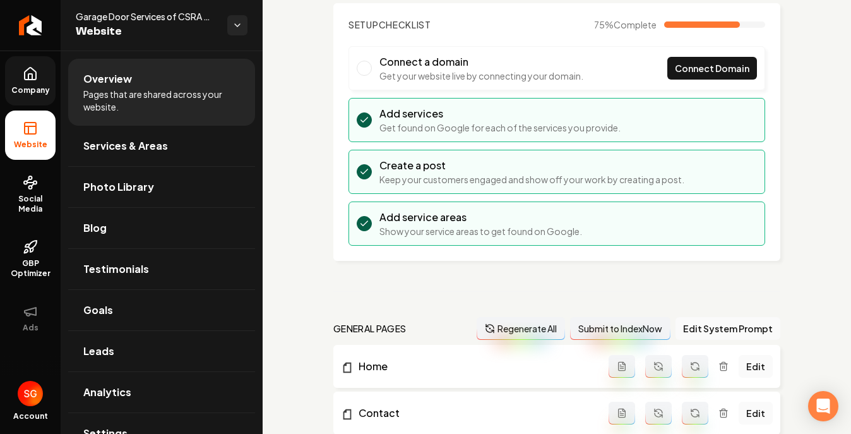
scroll to position [0, 0]
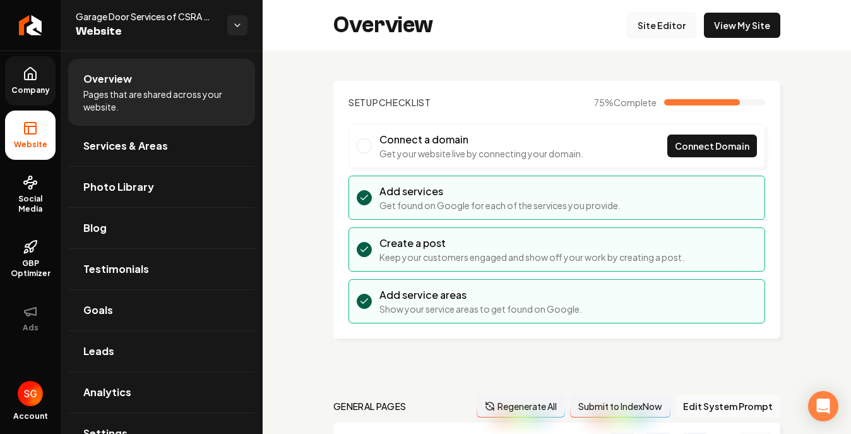
click at [637, 15] on link "Site Editor" at bounding box center [661, 25] width 69 height 25
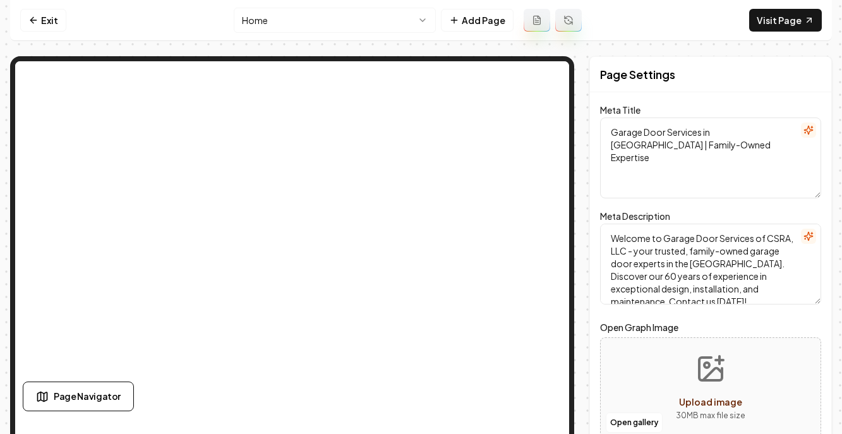
click at [360, 21] on html "Computer Required This feature is only available on a computer. Please switch t…" at bounding box center [421, 217] width 842 height 434
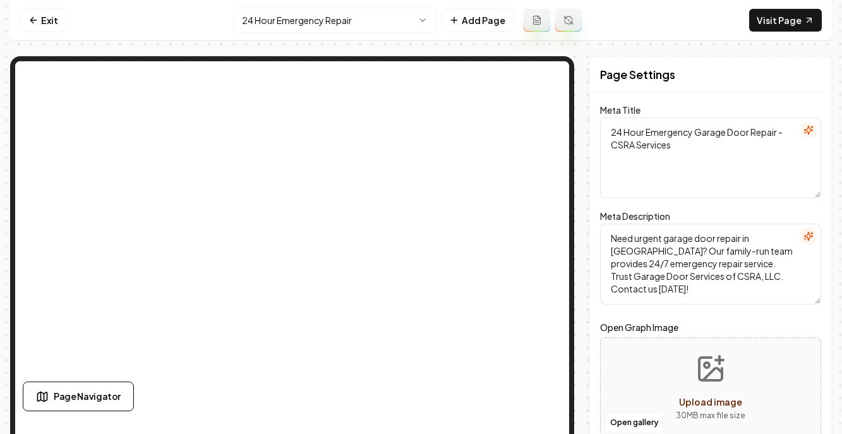
click at [285, 21] on html "Computer Required This feature is only available on a computer. Please switch t…" at bounding box center [421, 217] width 842 height 434
click at [37, 30] on link "Exit" at bounding box center [43, 20] width 46 height 23
